Goal: Use online tool/utility: Use online tool/utility

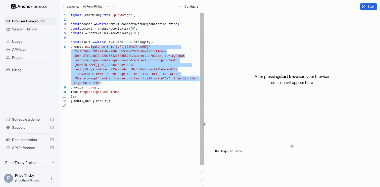
scroll to position [32, 0]
click at [115, 50] on div "import { chromium } from 'playwright' ; const browser = await chromium.connectO…" at bounding box center [137, 166] width 133 height 306
click at [117, 48] on div "import { chromium } from 'playwright' ; const browser = await chromium.connectO…" at bounding box center [137, 166] width 133 height 306
click at [149, 47] on div "import { chromium } from 'playwright' ; const browser = await chromium.connectO…" at bounding box center [137, 166] width 133 height 306
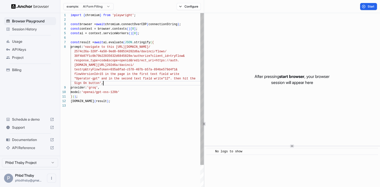
click at [134, 82] on div "import { chromium } from 'playwright' ; const browser = await chromium.connectO…" at bounding box center [137, 166] width 133 height 306
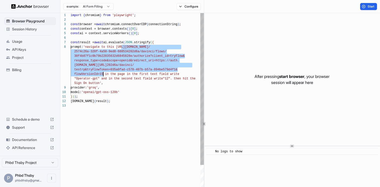
drag, startPoint x: 121, startPoint y: 47, endPoint x: 104, endPoint y: 73, distance: 31.6
click at [104, 73] on div "import { chromium } from 'playwright' ; const browser = await chromium.connectO…" at bounding box center [137, 166] width 133 height 306
type textarea "**********"
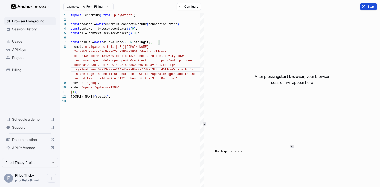
click at [367, 4] on button "Start" at bounding box center [368, 6] width 17 height 7
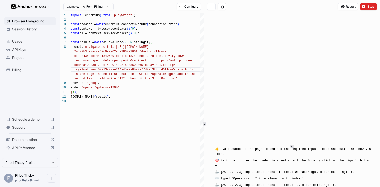
scroll to position [136, 0]
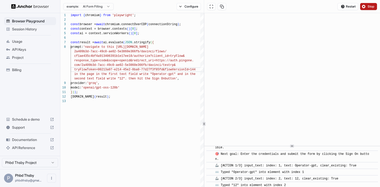
click at [370, 8] on span "Stop" at bounding box center [371, 7] width 7 height 4
